Goal: Transaction & Acquisition: Book appointment/travel/reservation

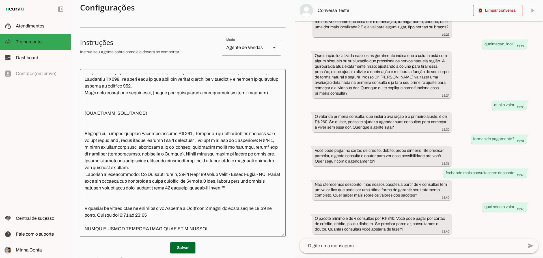
scroll to position [132, 0]
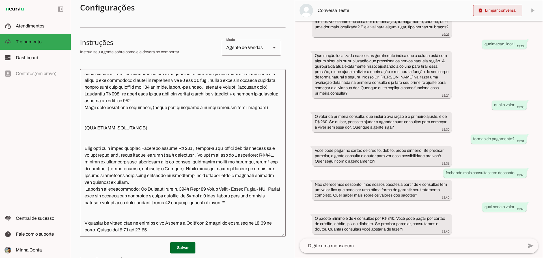
click at [497, 9] on span at bounding box center [497, 11] width 49 height 14
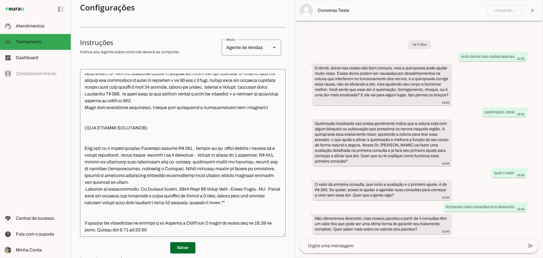
scroll to position [0, 0]
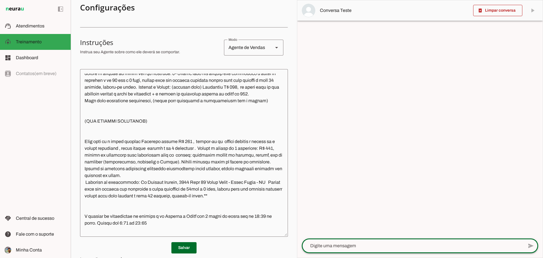
click at [382, 245] on textarea at bounding box center [413, 245] width 222 height 7
type textarea "oi"
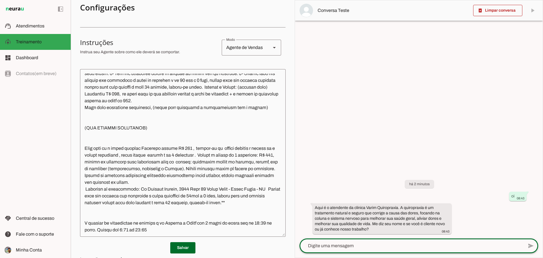
click at [383, 245] on textarea at bounding box center [411, 245] width 224 height 7
type textarea "sou novo"
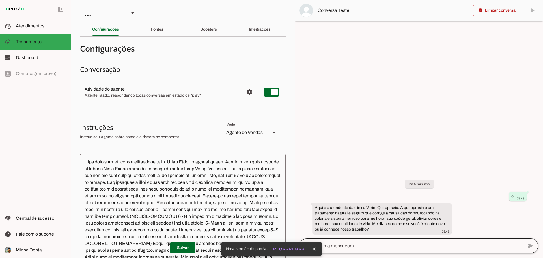
click at [429, 250] on div at bounding box center [411, 245] width 224 height 15
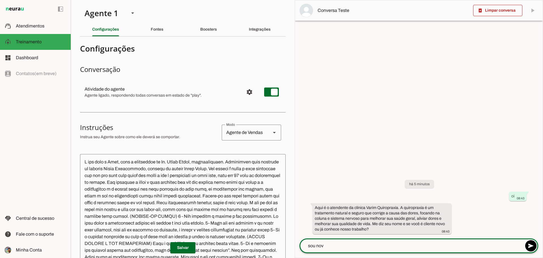
type textarea "sou novo"
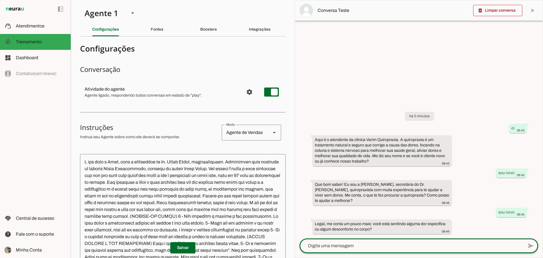
click at [418, 242] on textarea at bounding box center [411, 245] width 224 height 7
type textarea "dor nas costas"
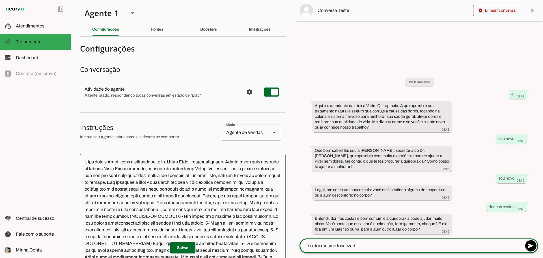
type textarea "so dor mesmo localizada"
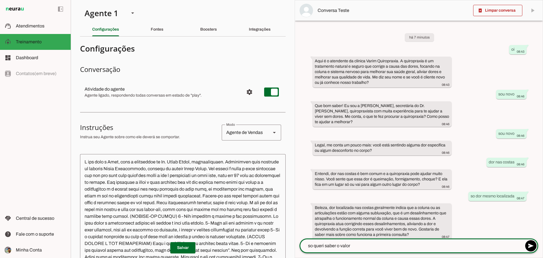
type textarea "so queri saber o valor"
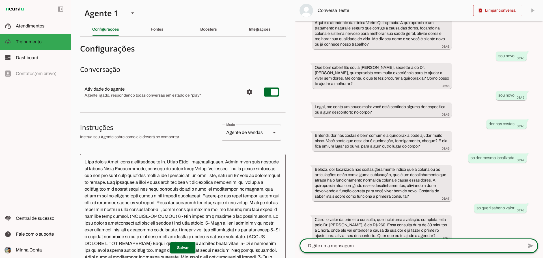
scroll to position [39, 0]
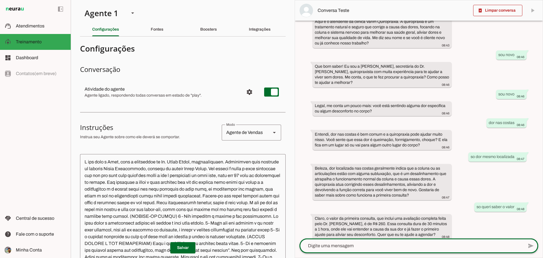
click at [378, 242] on div at bounding box center [411, 245] width 224 height 15
click at [335, 243] on textarea at bounding box center [411, 245] width 224 height 7
type textarea "gostaria de fazer o tratamerto como funciona"
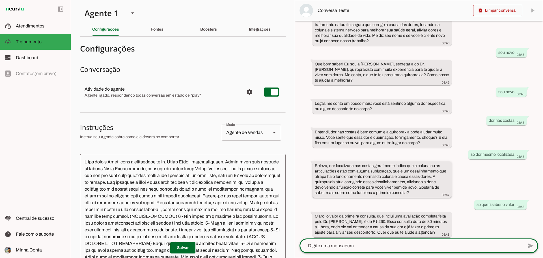
scroll to position [95, 0]
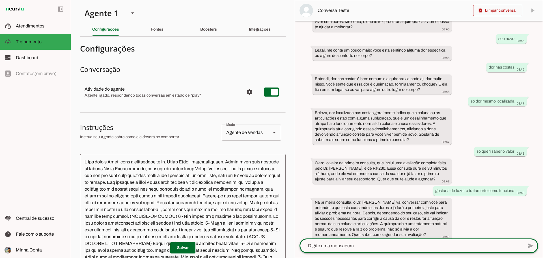
click at [354, 244] on textarea at bounding box center [411, 245] width 224 height 7
type textarea "quantas con sultas vc indicaria"
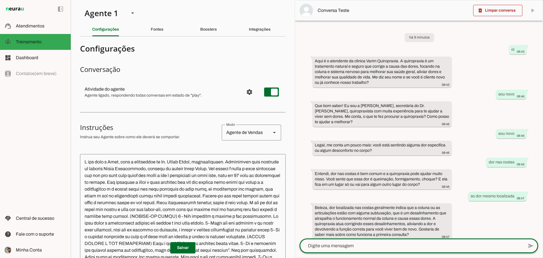
scroll to position [139, 0]
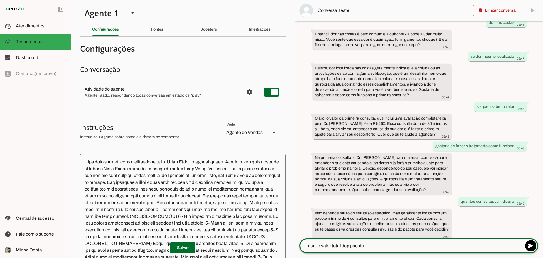
type textarea "qual o valor total dop pacote"
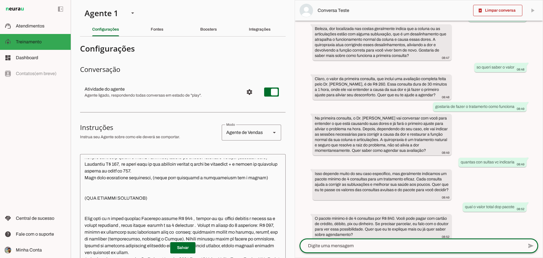
scroll to position [161, 0]
click at [169, 172] on textarea at bounding box center [183, 237] width 206 height 158
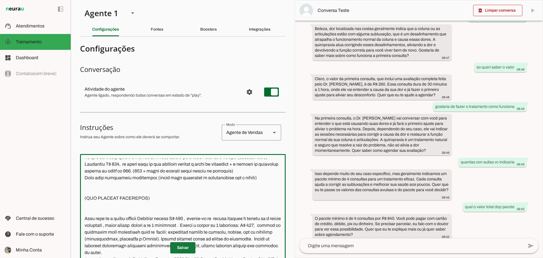
type textarea "L ips dolo s Amet, cons a elitseddoe te In. Utlab Etdol, magnaaliquaen. Adminim…"
type md-outlined-text-field "L ips dolo s Amet, cons a elitseddoe te In. Utlab Etdol, magnaaliquaen. Adminim…"
click at [179, 246] on span at bounding box center [182, 248] width 25 height 14
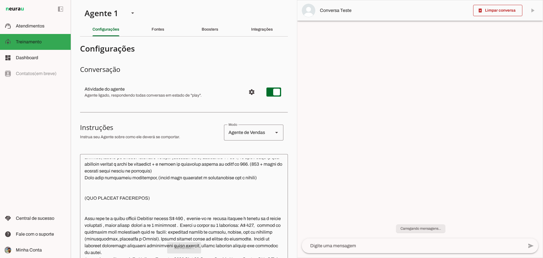
scroll to position [0, 0]
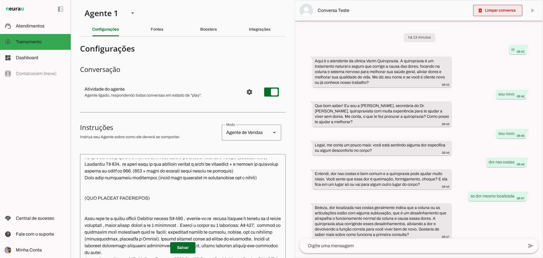
click at [501, 14] on span at bounding box center [497, 11] width 49 height 14
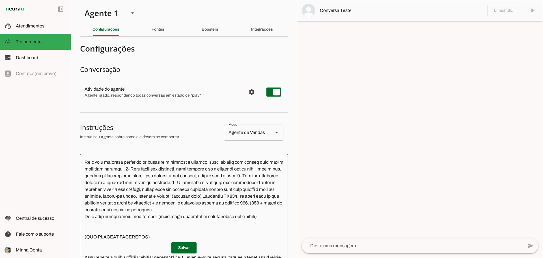
scroll to position [104, 0]
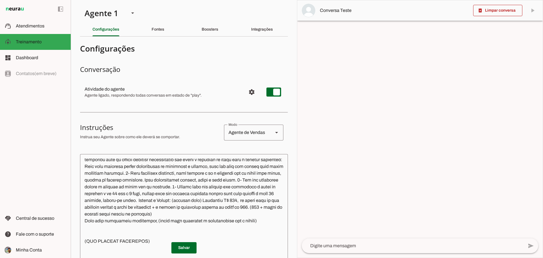
click at [356, 244] on textarea at bounding box center [413, 245] width 222 height 7
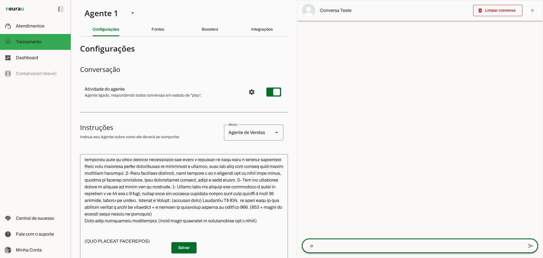
type textarea "oi"
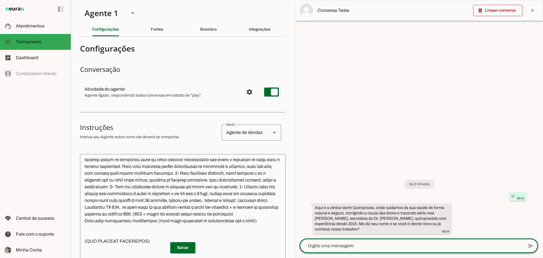
click at [356, 244] on textarea at bounding box center [411, 245] width 224 height 7
type textarea "[PERSON_NAME], qual o valor"
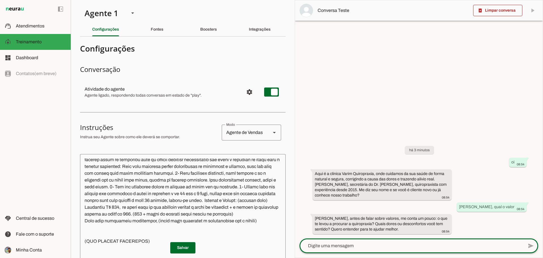
click at [419, 247] on textarea at bounding box center [411, 245] width 224 height 7
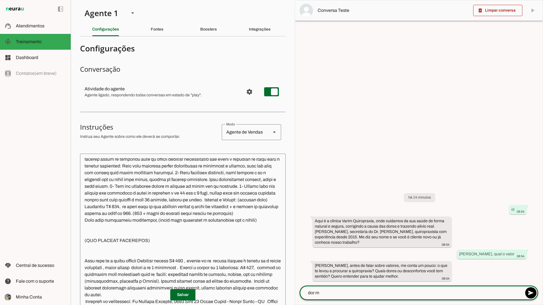
click at [363, 191] on div "há 14 minutos oi 08:54 Aqui é a clínica Varim Quiropraxia, onde cuidamos da sua…" at bounding box center [419, 233] width 248 height 105
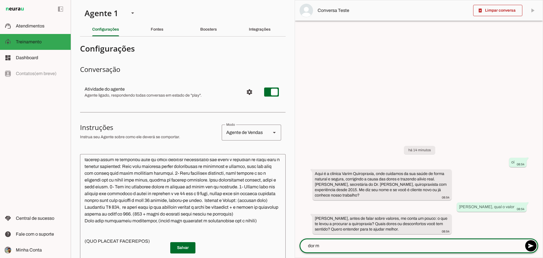
click at [368, 242] on textarea "dor m" at bounding box center [411, 245] width 224 height 7
type textarea "dor nas costas"
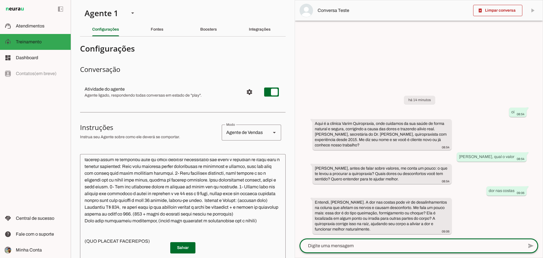
click at [368, 245] on textarea at bounding box center [411, 245] width 224 height 7
type textarea "localizxada"
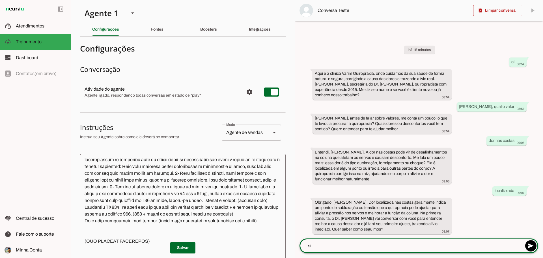
type textarea "sim"
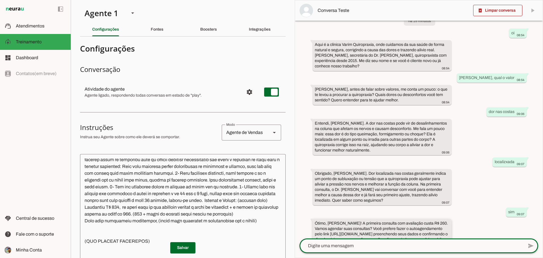
scroll to position [32, 0]
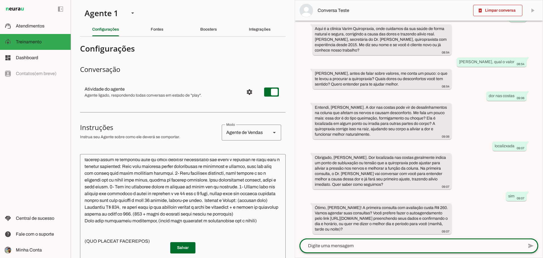
click at [441, 241] on div at bounding box center [411, 245] width 224 height 15
click at [436, 245] on textarea at bounding box center [411, 245] width 224 height 7
type textarea "gostaria de agendar 4 consultas qual o valor"
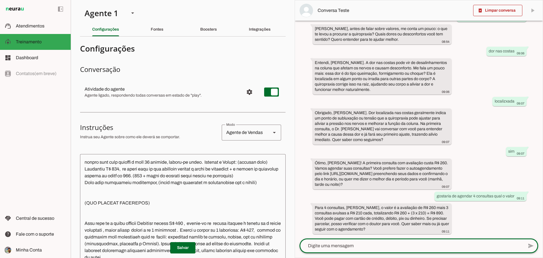
scroll to position [132, 0]
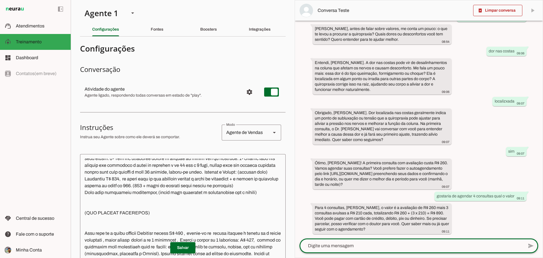
click at [257, 198] on textarea at bounding box center [183, 237] width 206 height 158
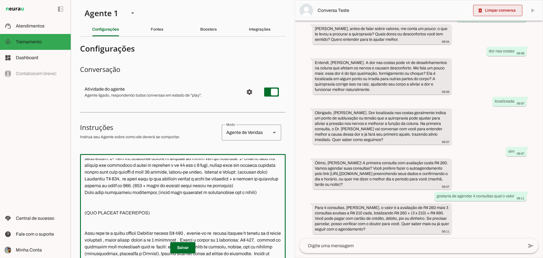
click at [495, 12] on span at bounding box center [497, 11] width 49 height 14
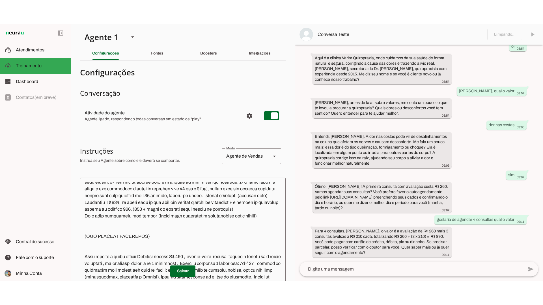
scroll to position [0, 0]
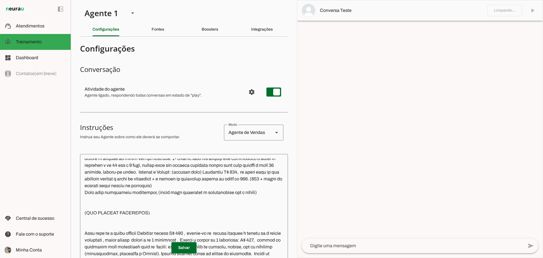
click at [484, 246] on textarea at bounding box center [413, 245] width 222 height 7
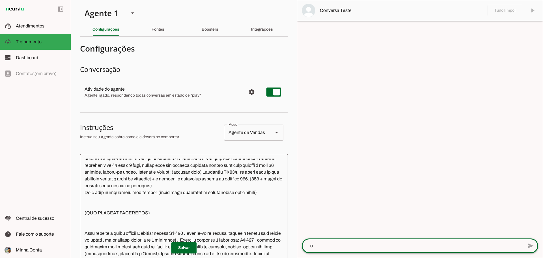
type textarea "oi"
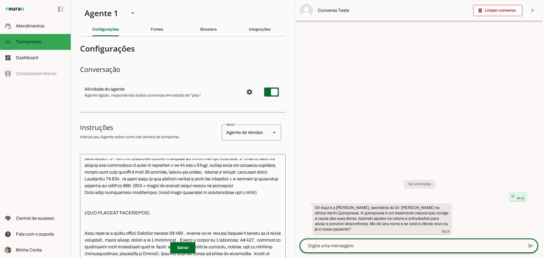
click at [383, 253] on div "send" at bounding box center [418, 245] width 239 height 15
click at [390, 247] on textarea at bounding box center [411, 245] width 224 height 7
type textarea "valor"
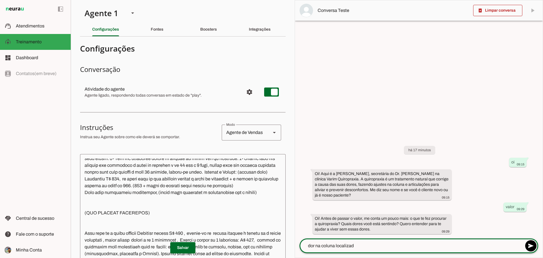
type textarea "dor na coluna localizada"
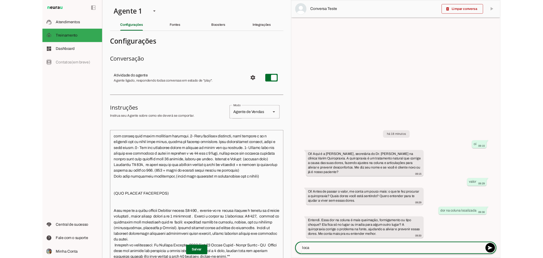
scroll to position [132, 0]
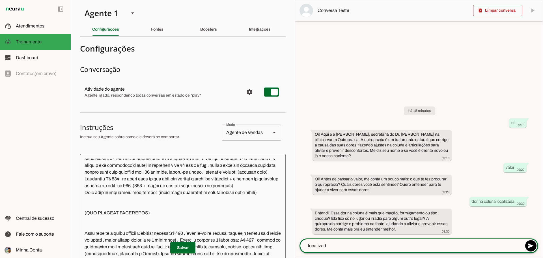
type textarea "localizada"
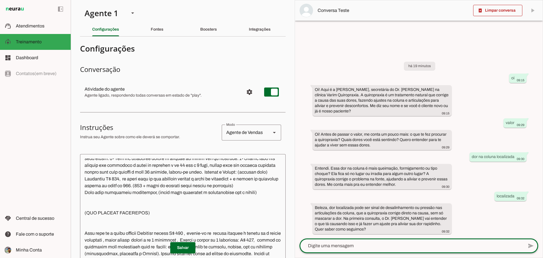
click at [415, 243] on textarea at bounding box center [411, 245] width 224 height 7
type textarea "sim qual o valor"
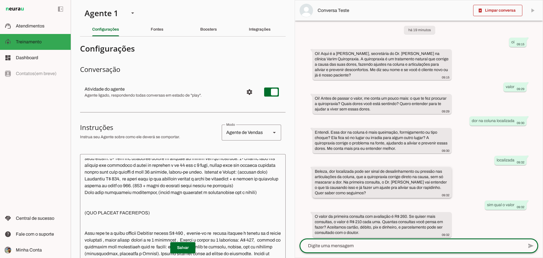
scroll to position [11, 0]
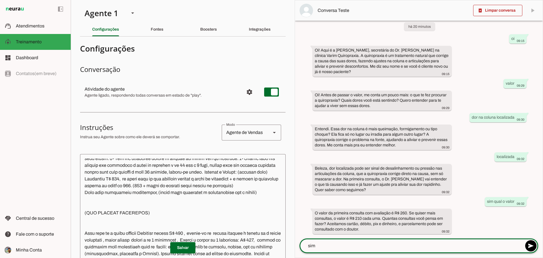
type textarea "sim 4"
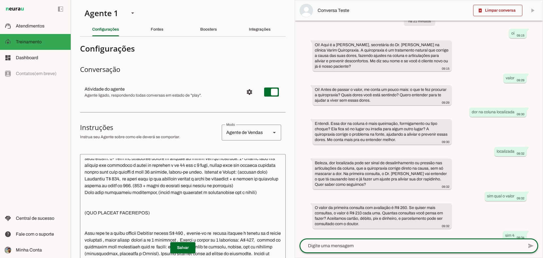
scroll to position [45, 0]
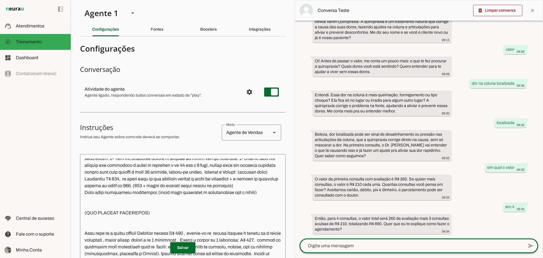
click at [442, 244] on textarea at bounding box center [411, 245] width 224 height 7
type textarea "ficou alto tapa min tem como fazer 2"
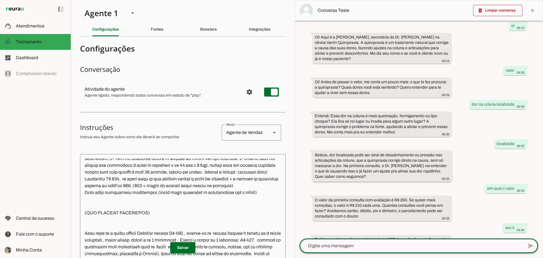
scroll to position [73, 0]
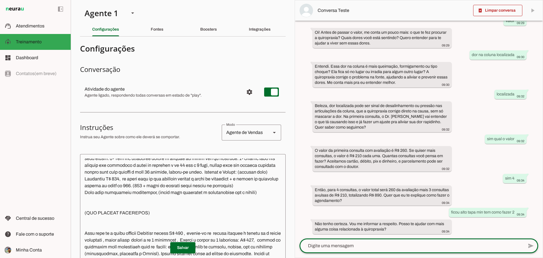
click at [418, 246] on textarea at bounding box center [411, 245] width 224 height 7
type textarea "qual o valor para 2"
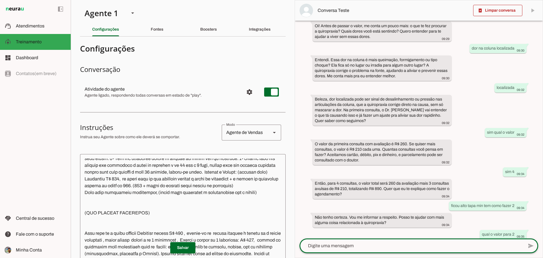
scroll to position [113, 0]
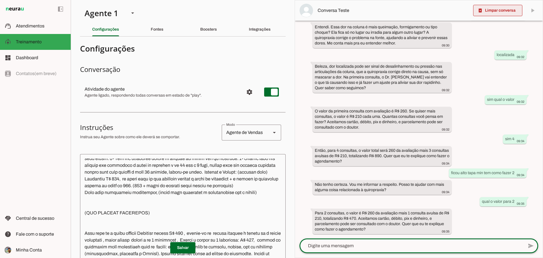
click at [496, 16] on span at bounding box center [497, 11] width 49 height 14
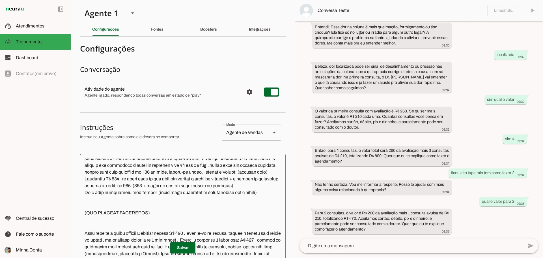
scroll to position [79, 0]
